Goal: Task Accomplishment & Management: Manage account settings

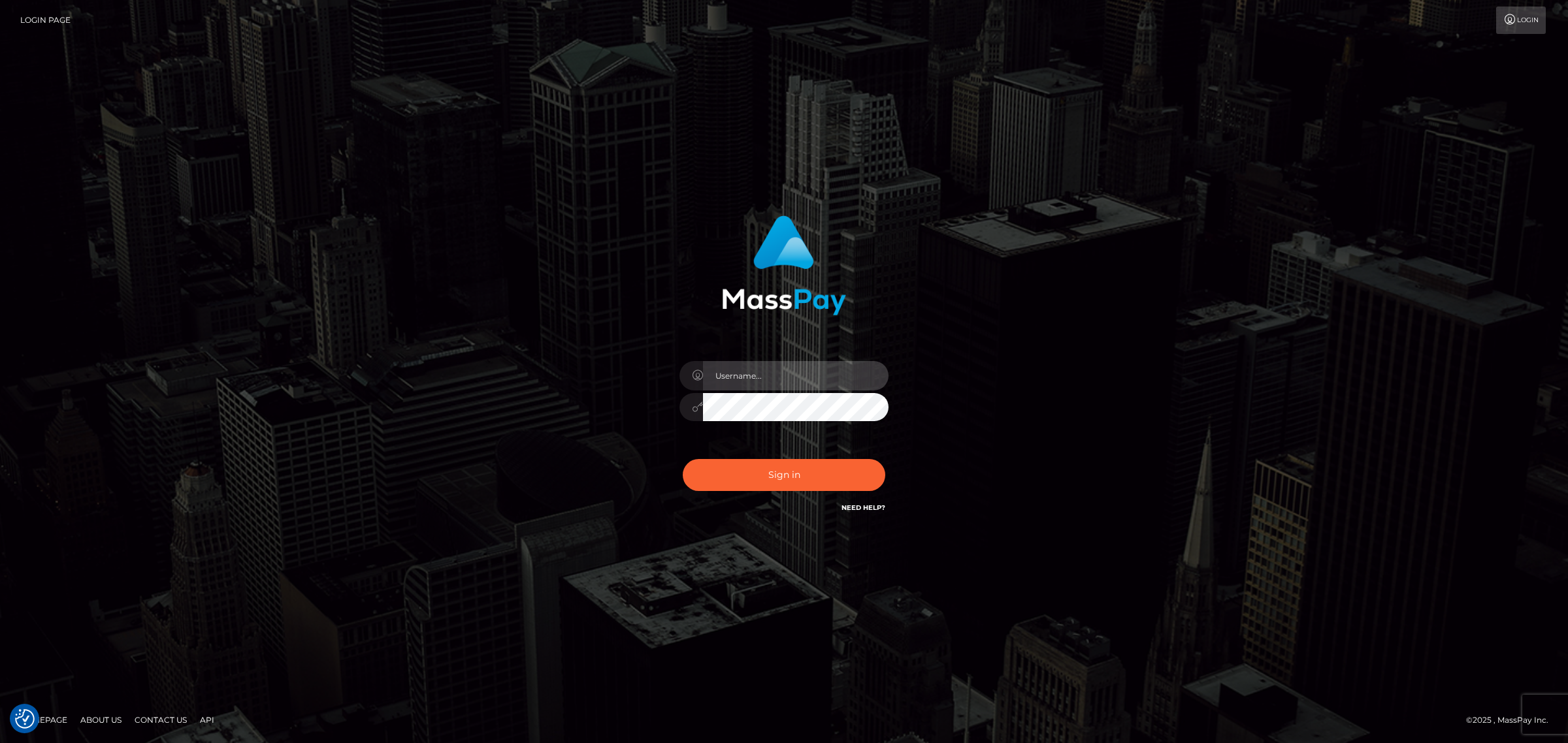
click at [720, 376] on input "text" at bounding box center [795, 375] width 185 height 30
type input "gunjan.k"
click at [756, 372] on input "text" at bounding box center [795, 375] width 185 height 30
type input "gunjan.k"
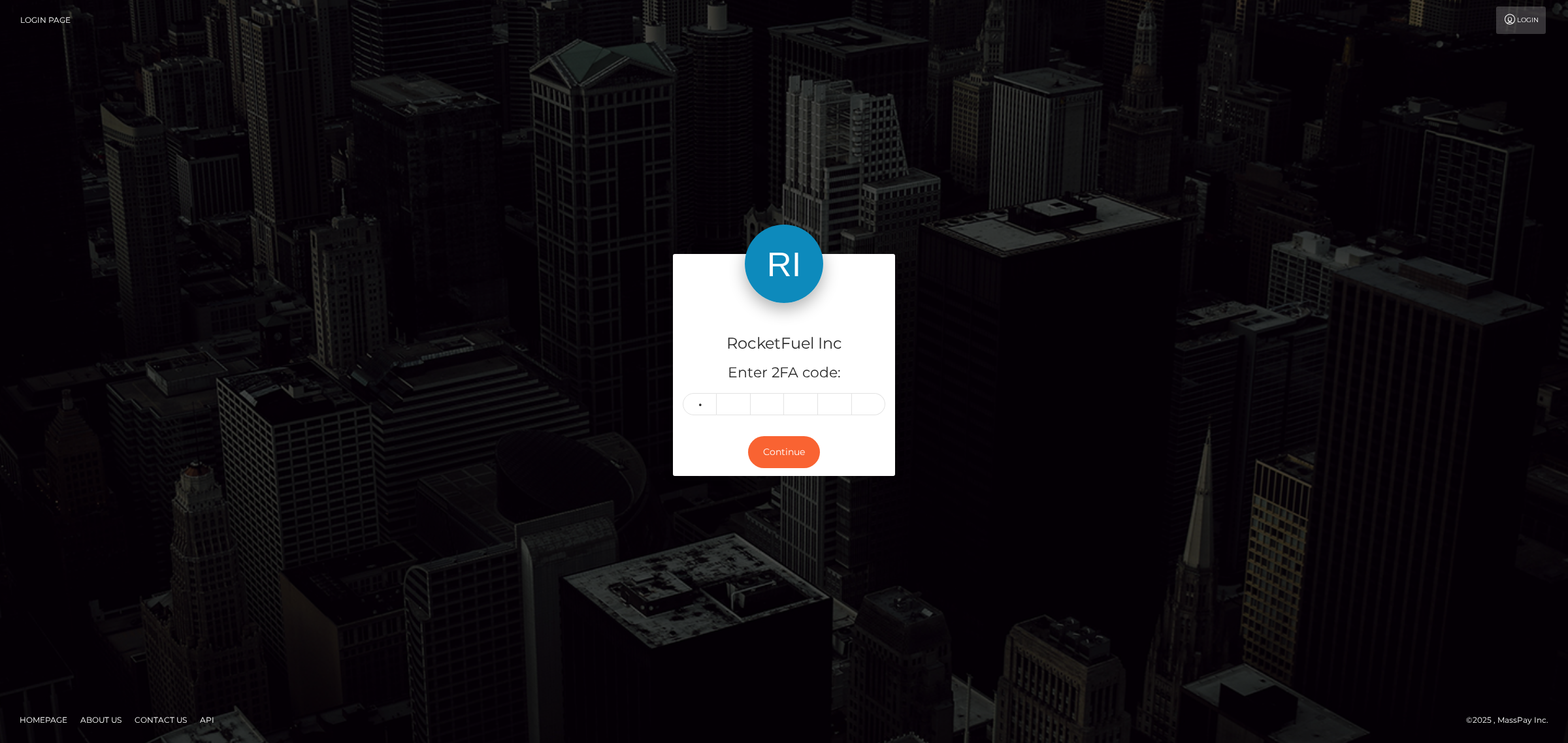
type input "3"
type input "7"
type input "9"
type input "1"
type input "5"
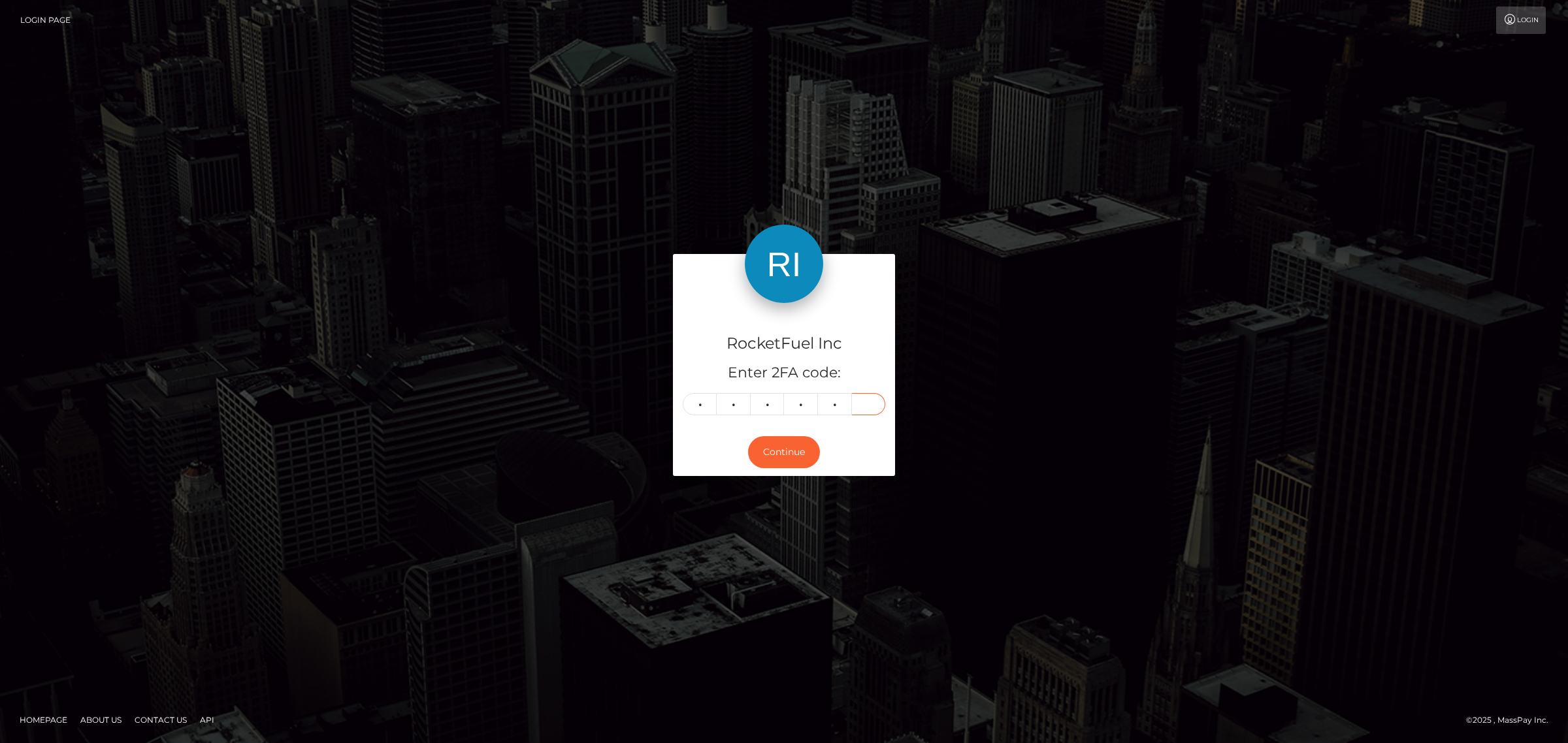
type input "4"
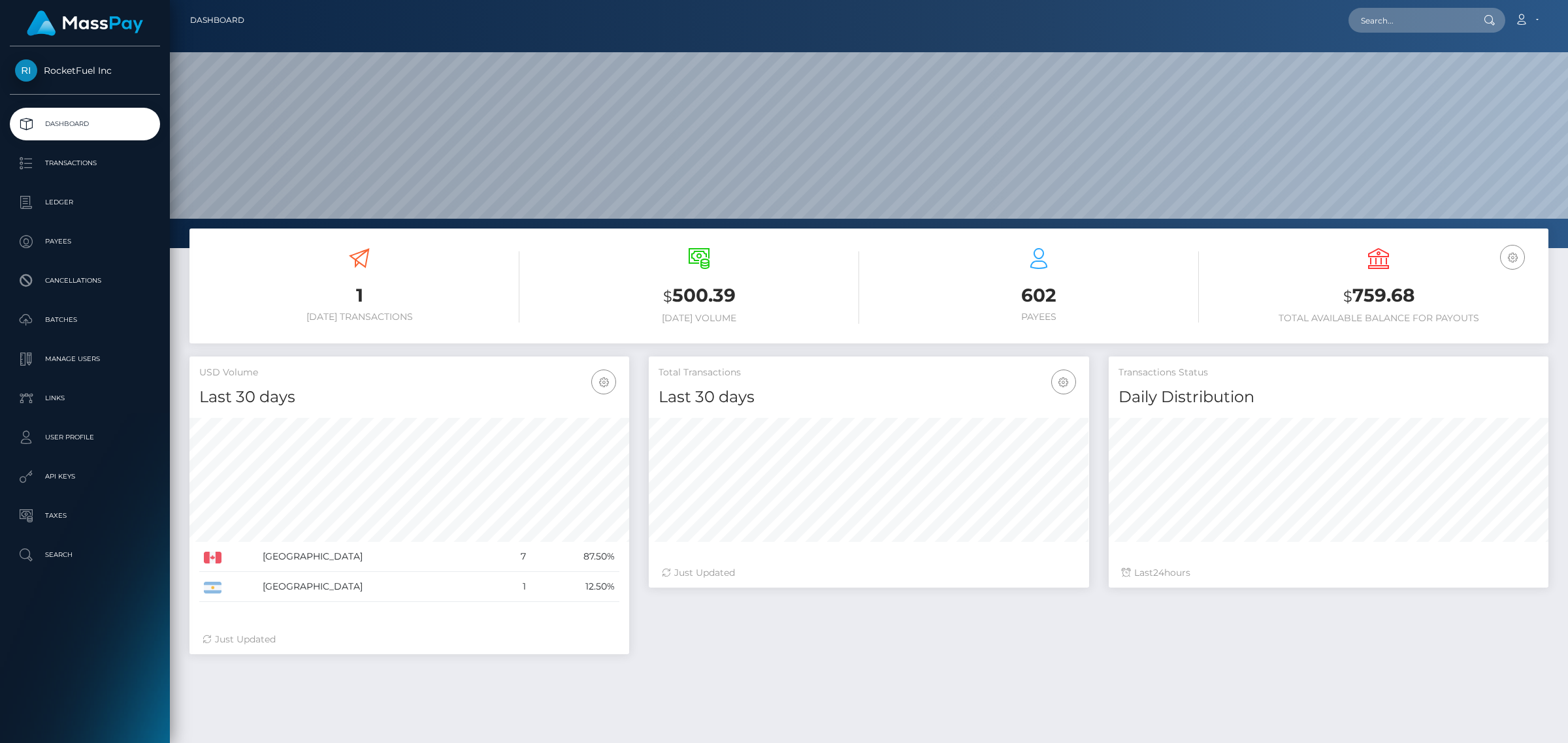
scroll to position [230, 439]
click at [1128, 635] on div "Total Transactions Last 30 days Last 30 days Last 60 days Last 90 days 24" at bounding box center [1099, 511] width 919 height 310
